Goal: Check status: Check status

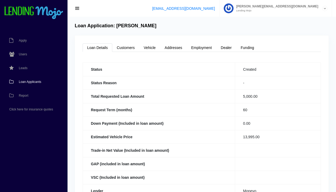
click at [37, 83] on span "Loan Applicants" at bounding box center [30, 81] width 22 height 3
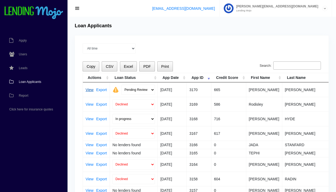
click at [89, 91] on link "View" at bounding box center [89, 90] width 8 height 4
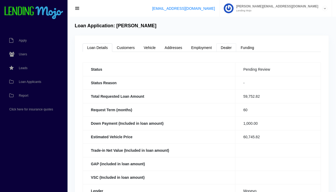
click at [225, 46] on link "Dealer" at bounding box center [226, 47] width 20 height 8
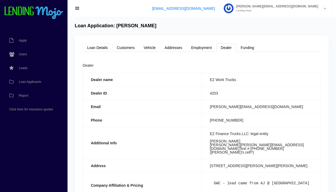
click at [96, 47] on link "Loan Details" at bounding box center [98, 47] width 30 height 8
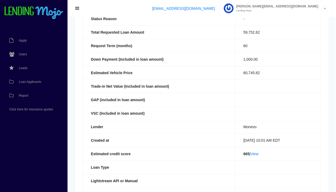
scroll to position [72, 0]
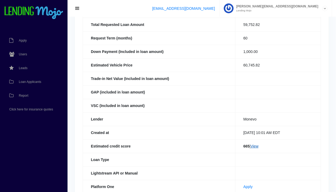
click at [254, 147] on link "View" at bounding box center [254, 146] width 8 height 4
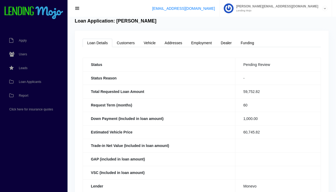
scroll to position [0, 0]
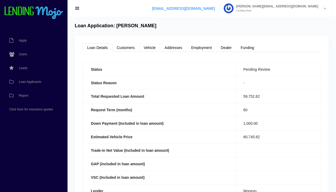
click at [152, 49] on link "Vehicle" at bounding box center [149, 47] width 21 height 8
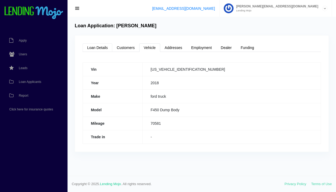
click at [98, 48] on link "Loan Details" at bounding box center [98, 47] width 30 height 8
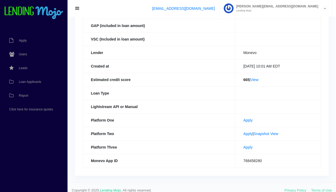
scroll to position [138, 0]
click at [268, 135] on link "Snapshot View" at bounding box center [266, 134] width 25 height 4
